Goal: Task Accomplishment & Management: Contribute content

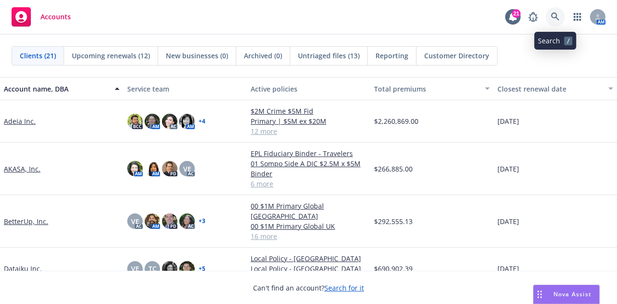
click at [554, 13] on icon at bounding box center [555, 17] width 8 height 8
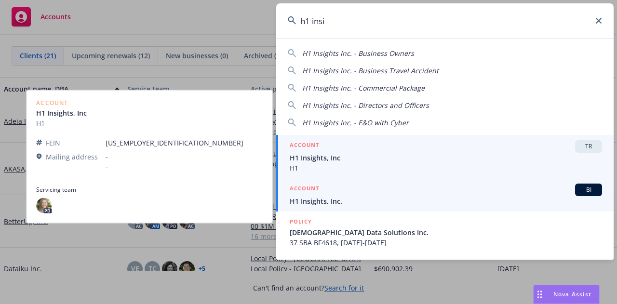
type input "h1 insi"
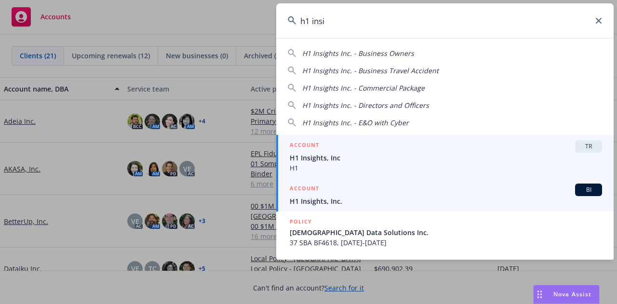
click at [426, 182] on link "ACCOUNT BI H1 Insights, Inc." at bounding box center [445, 194] width 338 height 33
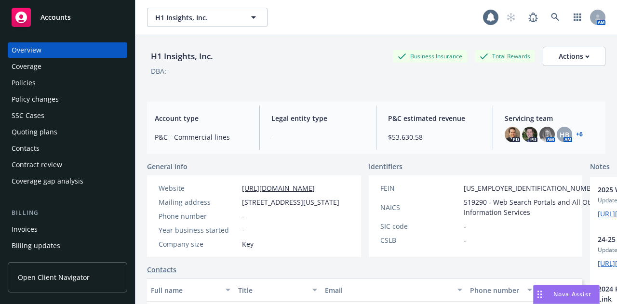
click at [42, 81] on div "Policies" at bounding box center [68, 82] width 112 height 15
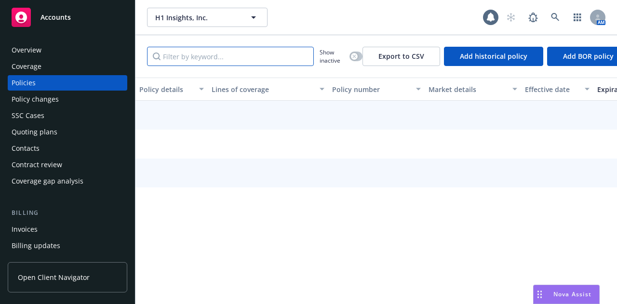
click at [222, 54] on input "Filter by keyword..." at bounding box center [230, 56] width 167 height 19
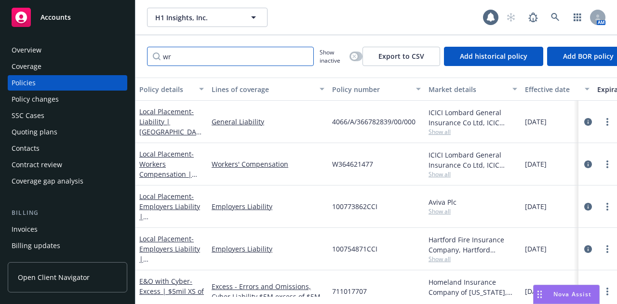
type input "w"
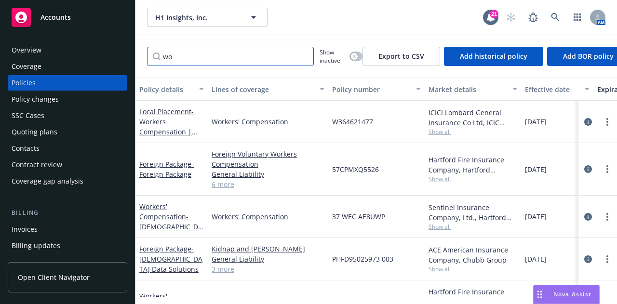
type input "w"
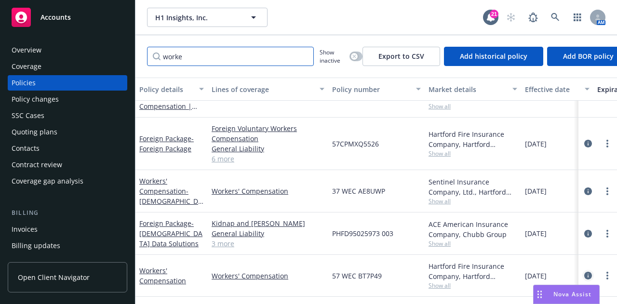
type input "worke"
click at [584, 272] on icon "circleInformation" at bounding box center [588, 276] width 8 height 8
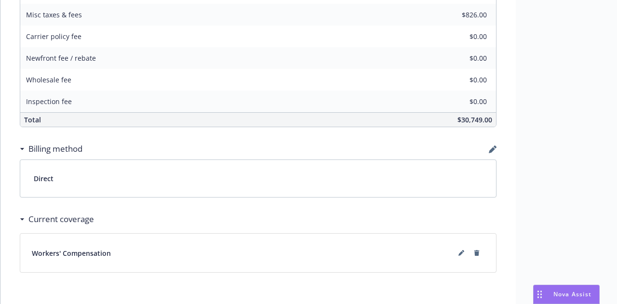
scroll to position [635, 0]
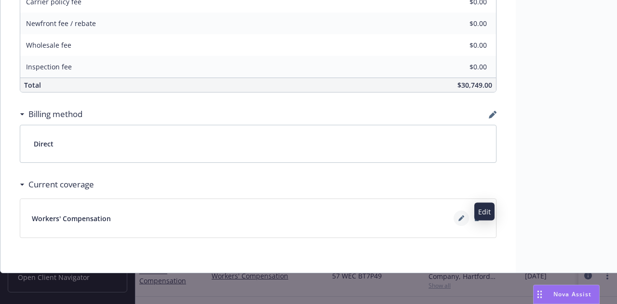
click at [466, 217] on button at bounding box center [461, 218] width 15 height 15
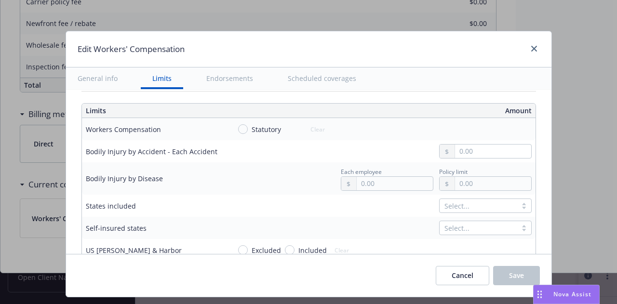
scroll to position [257, 0]
click at [238, 126] on input "Statutory" at bounding box center [243, 128] width 10 height 10
radio input "true"
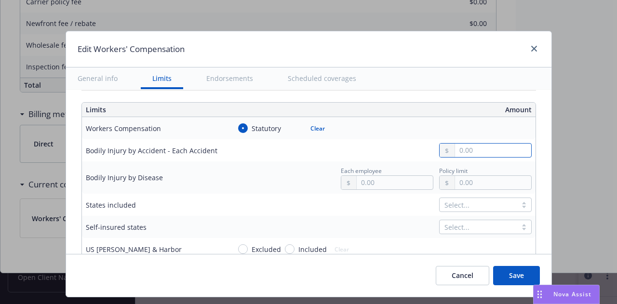
click at [475, 152] on input "text" at bounding box center [493, 151] width 76 height 14
type input "1,000,000.00"
click at [381, 182] on input "text" at bounding box center [395, 183] width 76 height 14
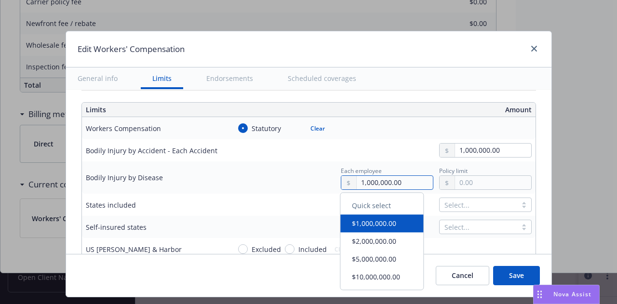
type input "1,000,000.00"
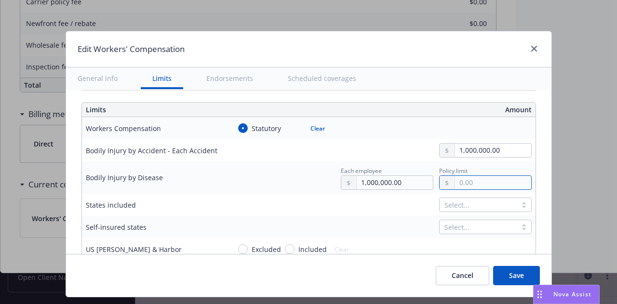
click at [463, 177] on input "text" at bounding box center [493, 183] width 76 height 14
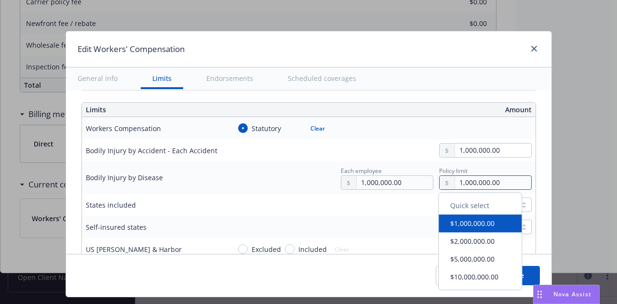
type input "1,000,000.00"
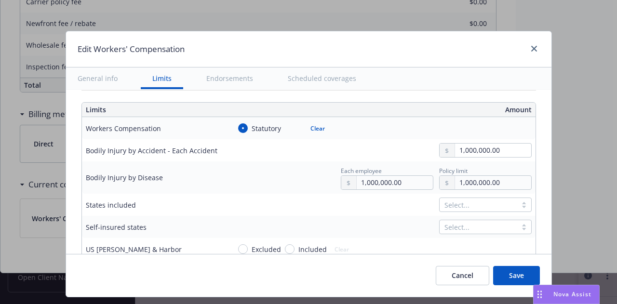
click at [518, 282] on button "Save" at bounding box center [516, 275] width 47 height 19
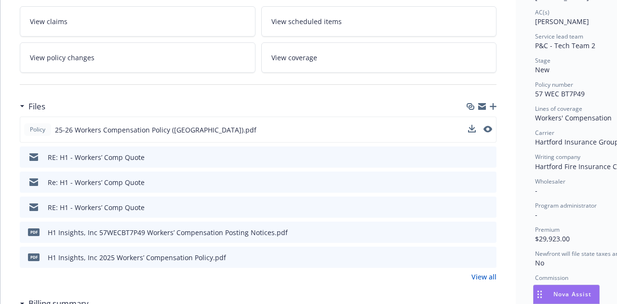
scroll to position [0, 0]
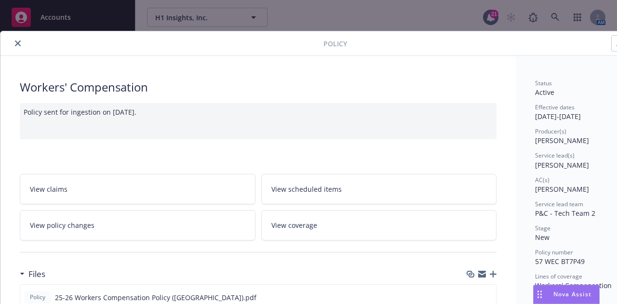
click at [18, 42] on icon "close" at bounding box center [18, 44] width 6 height 6
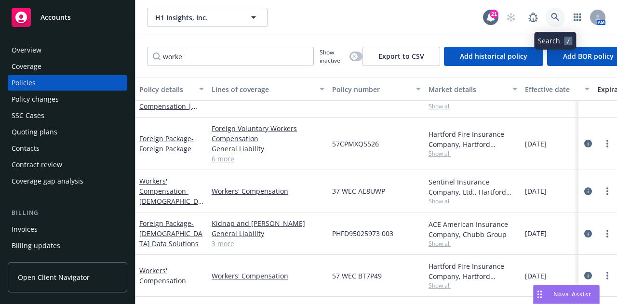
click at [561, 13] on link at bounding box center [555, 17] width 19 height 19
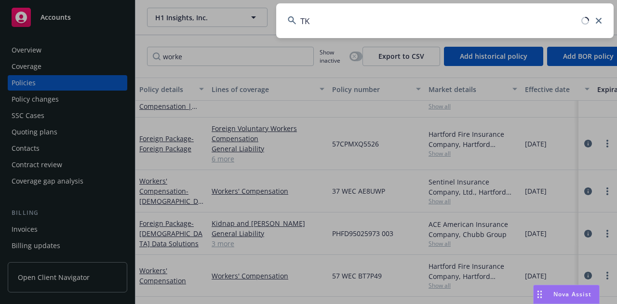
type input "T"
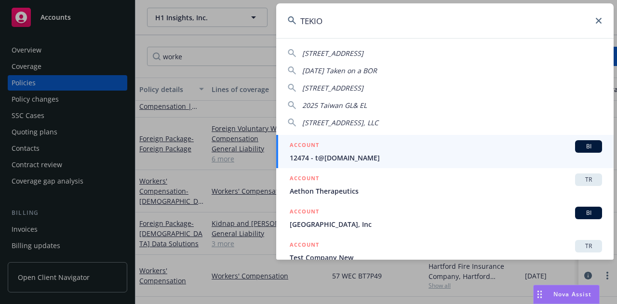
type input "TEKION"
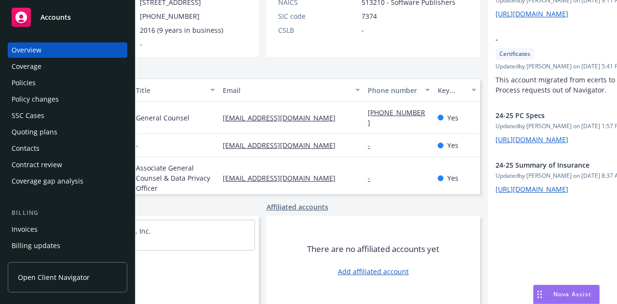
scroll to position [235, 102]
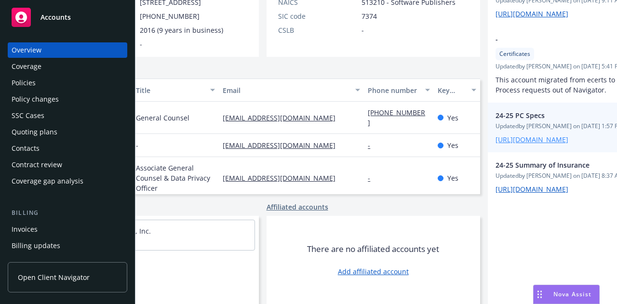
click at [507, 144] on link "[URL][DOMAIN_NAME]" at bounding box center [532, 139] width 73 height 9
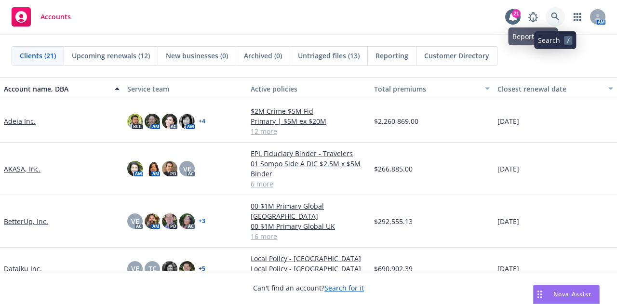
click at [556, 21] on icon at bounding box center [555, 17] width 9 height 9
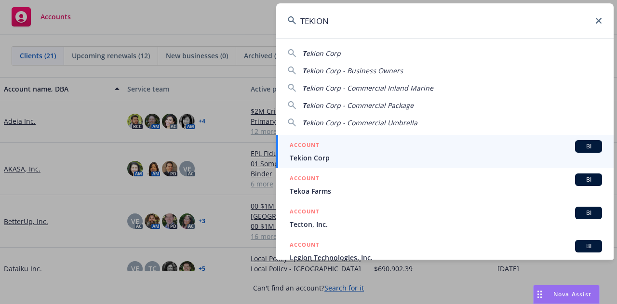
type input "TEKION"
click at [501, 153] on span "Tekion Corp" at bounding box center [446, 158] width 312 height 10
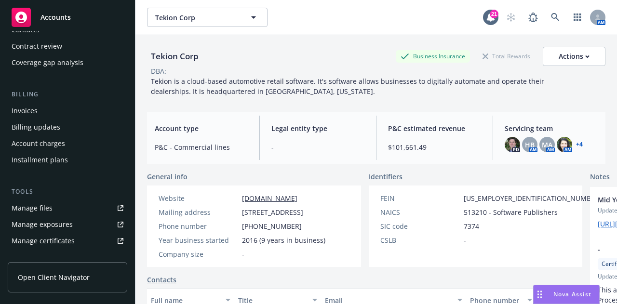
scroll to position [119, 0]
click at [63, 204] on link "Manage files" at bounding box center [68, 207] width 120 height 15
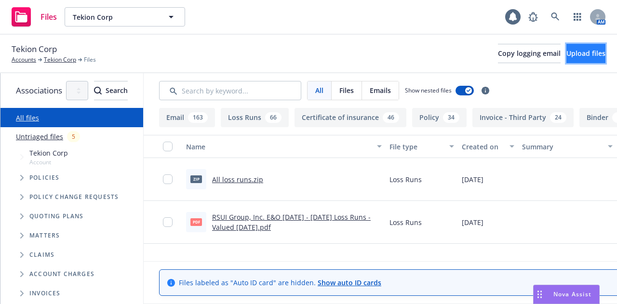
click at [582, 56] on span "Upload files" at bounding box center [586, 53] width 39 height 9
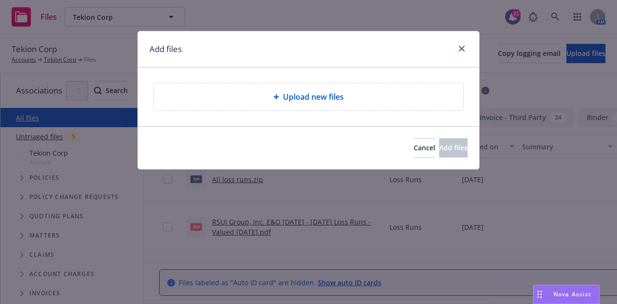
click at [290, 89] on div "Upload new files" at bounding box center [309, 96] width 310 height 27
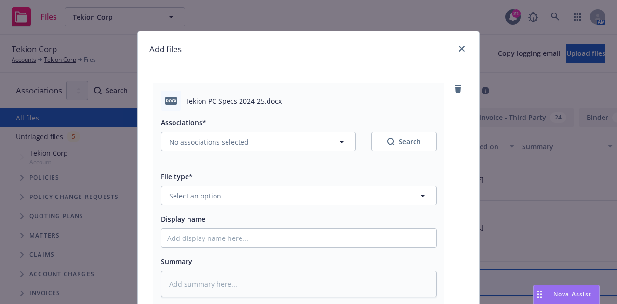
scroll to position [2, 0]
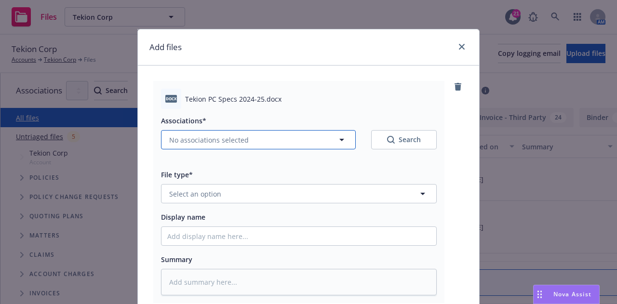
click at [325, 133] on button "No associations selected" at bounding box center [258, 139] width 195 height 19
type textarea "x"
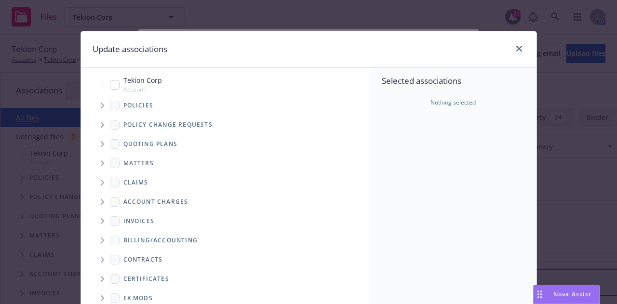
click at [113, 84] on input "Tree Example" at bounding box center [115, 85] width 10 height 10
checkbox input "true"
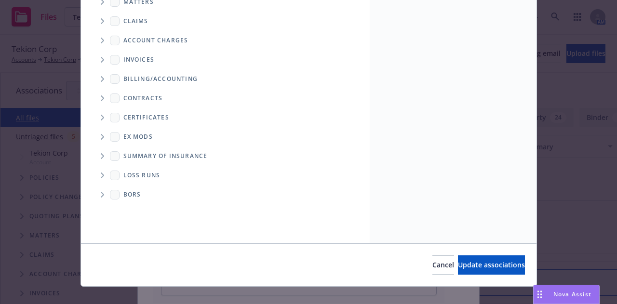
scroll to position [163, 0]
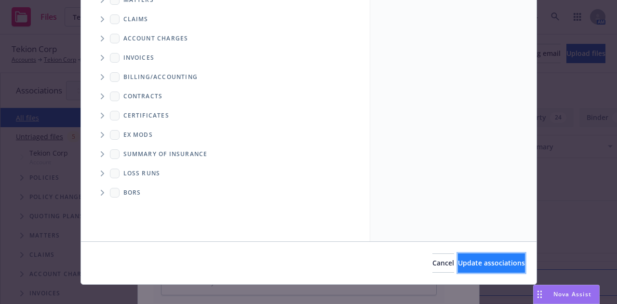
click at [505, 267] on span "Update associations" at bounding box center [491, 262] width 67 height 9
type textarea "x"
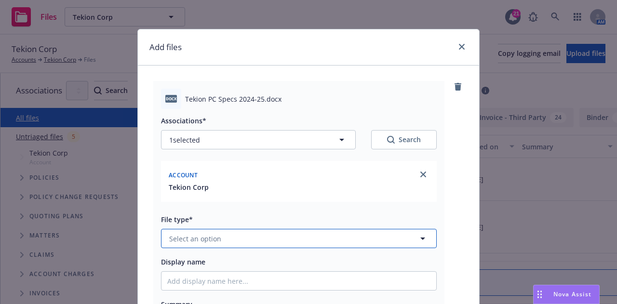
click at [394, 237] on button "Select an option" at bounding box center [299, 238] width 276 height 19
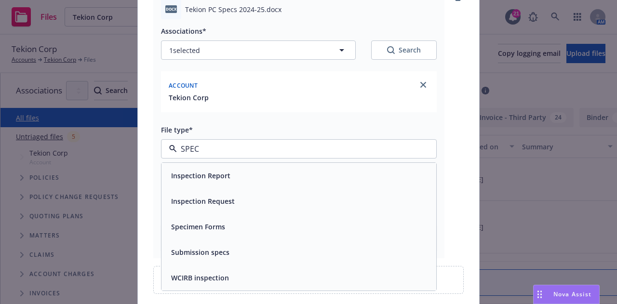
scroll to position [94, 0]
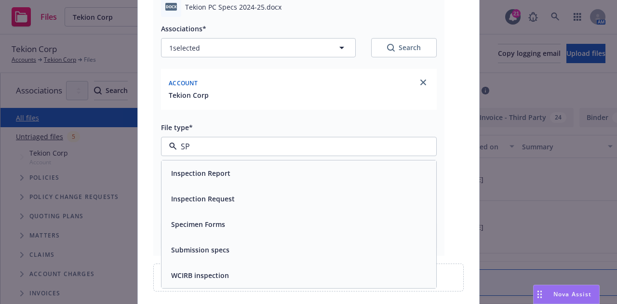
type input "S"
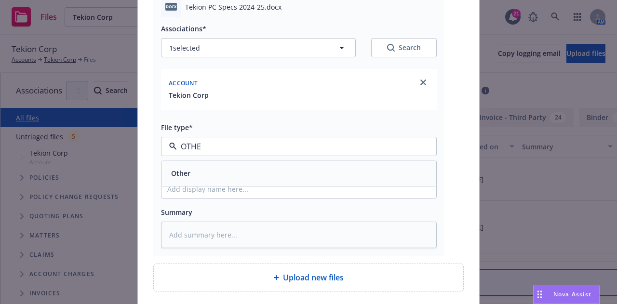
type input "OTHER"
click at [376, 171] on div "Other" at bounding box center [298, 173] width 263 height 14
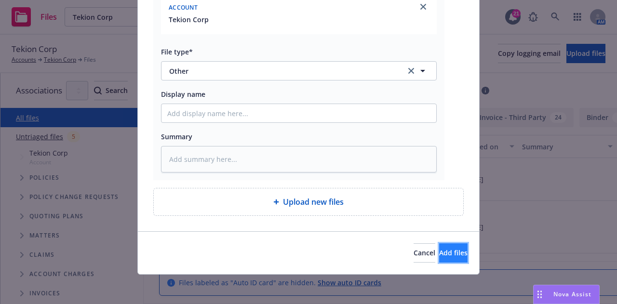
click at [445, 251] on span "Add files" at bounding box center [453, 252] width 28 height 9
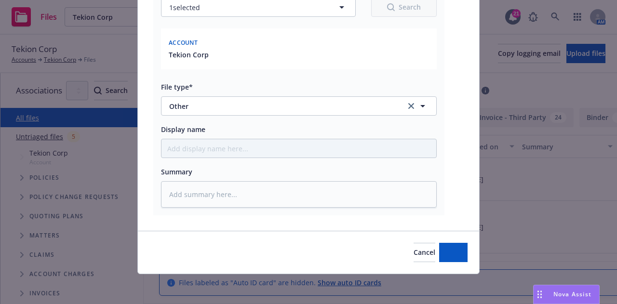
type textarea "x"
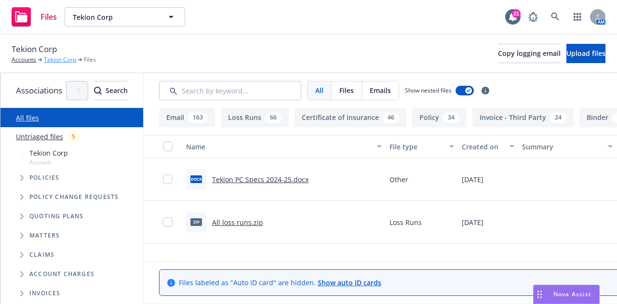
click at [64, 64] on link "Tekion Corp" at bounding box center [60, 59] width 32 height 9
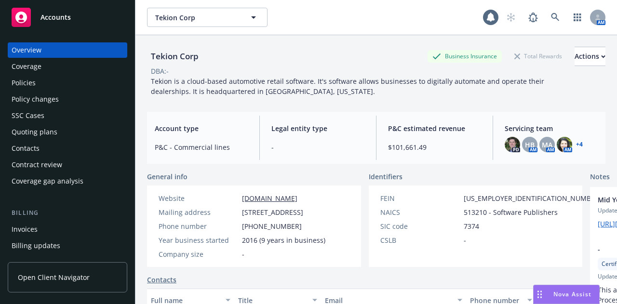
click at [67, 84] on div "Policies" at bounding box center [68, 82] width 112 height 15
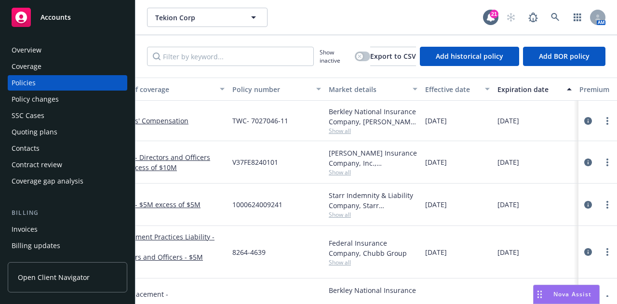
scroll to position [0, 100]
click at [90, 54] on div "Overview" at bounding box center [68, 49] width 112 height 15
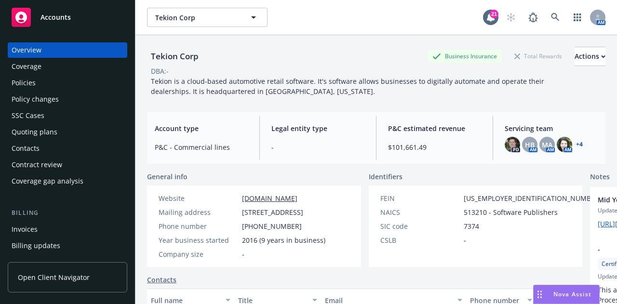
click at [115, 88] on div "Policies" at bounding box center [68, 82] width 112 height 15
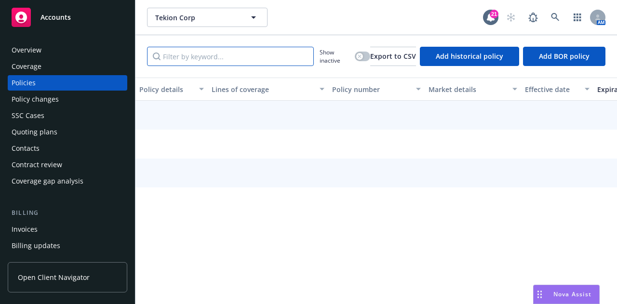
click at [251, 56] on input "Filter by keyword..." at bounding box center [230, 56] width 167 height 19
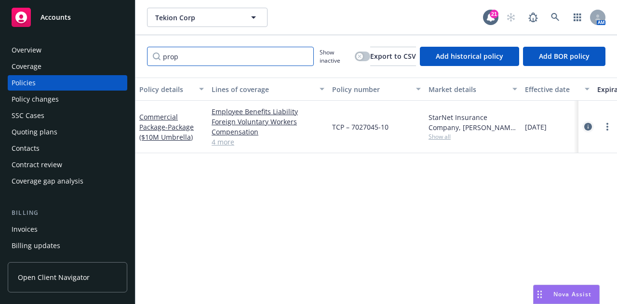
type input "prop"
click at [592, 126] on icon "circleInformation" at bounding box center [588, 127] width 8 height 8
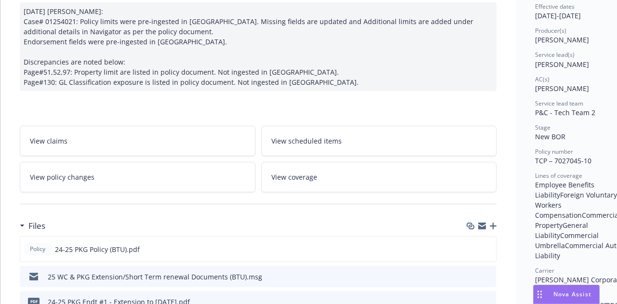
scroll to position [101, 0]
click at [488, 245] on icon "preview file" at bounding box center [487, 248] width 9 height 7
